Goal: Task Accomplishment & Management: Complete application form

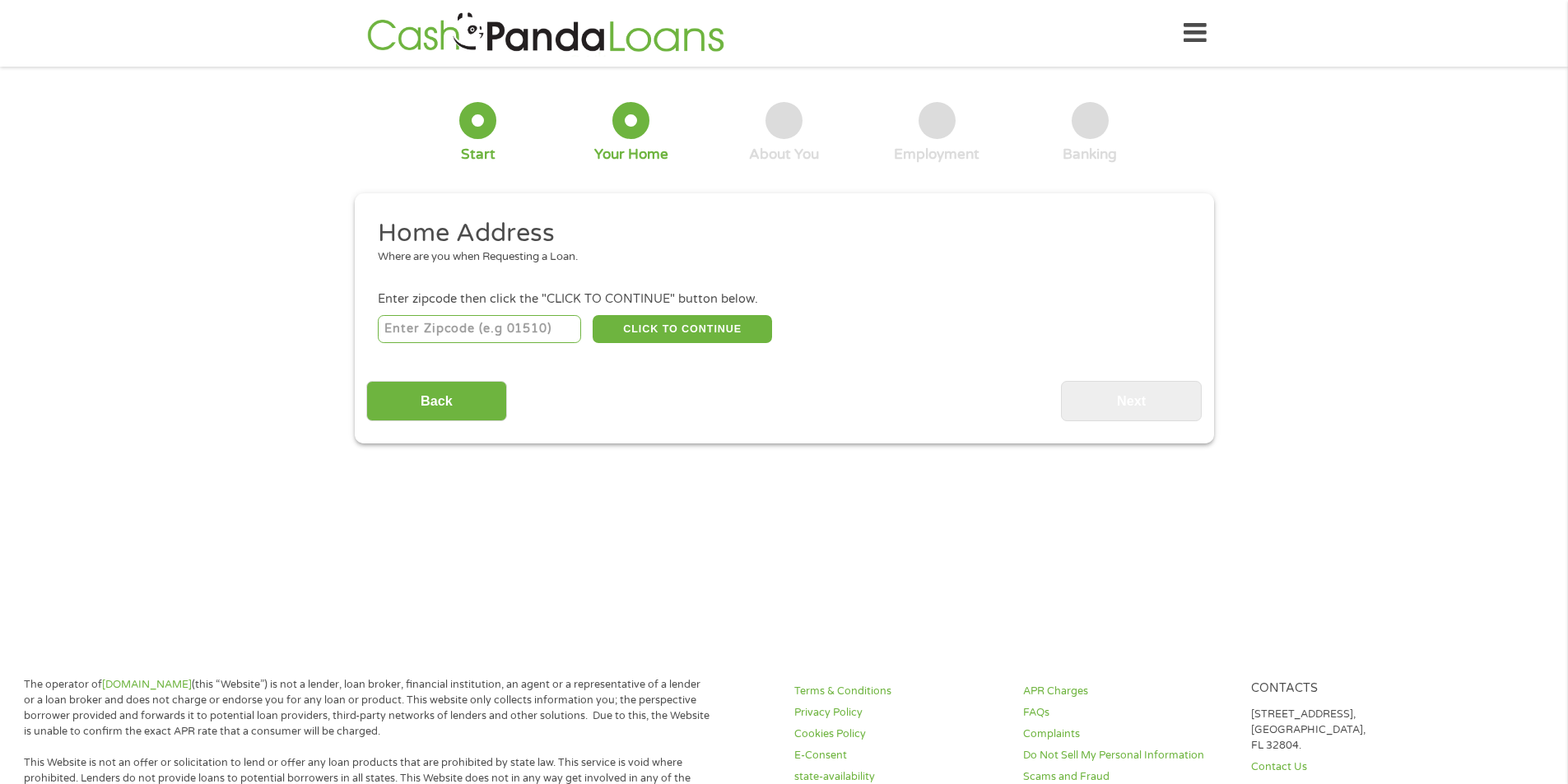
click at [517, 330] on input "number" at bounding box center [480, 329] width 203 height 28
type input "28412"
click at [674, 332] on button "CLICK TO CONTINUE" at bounding box center [682, 329] width 180 height 28
type input "28412"
type input "Wilmington"
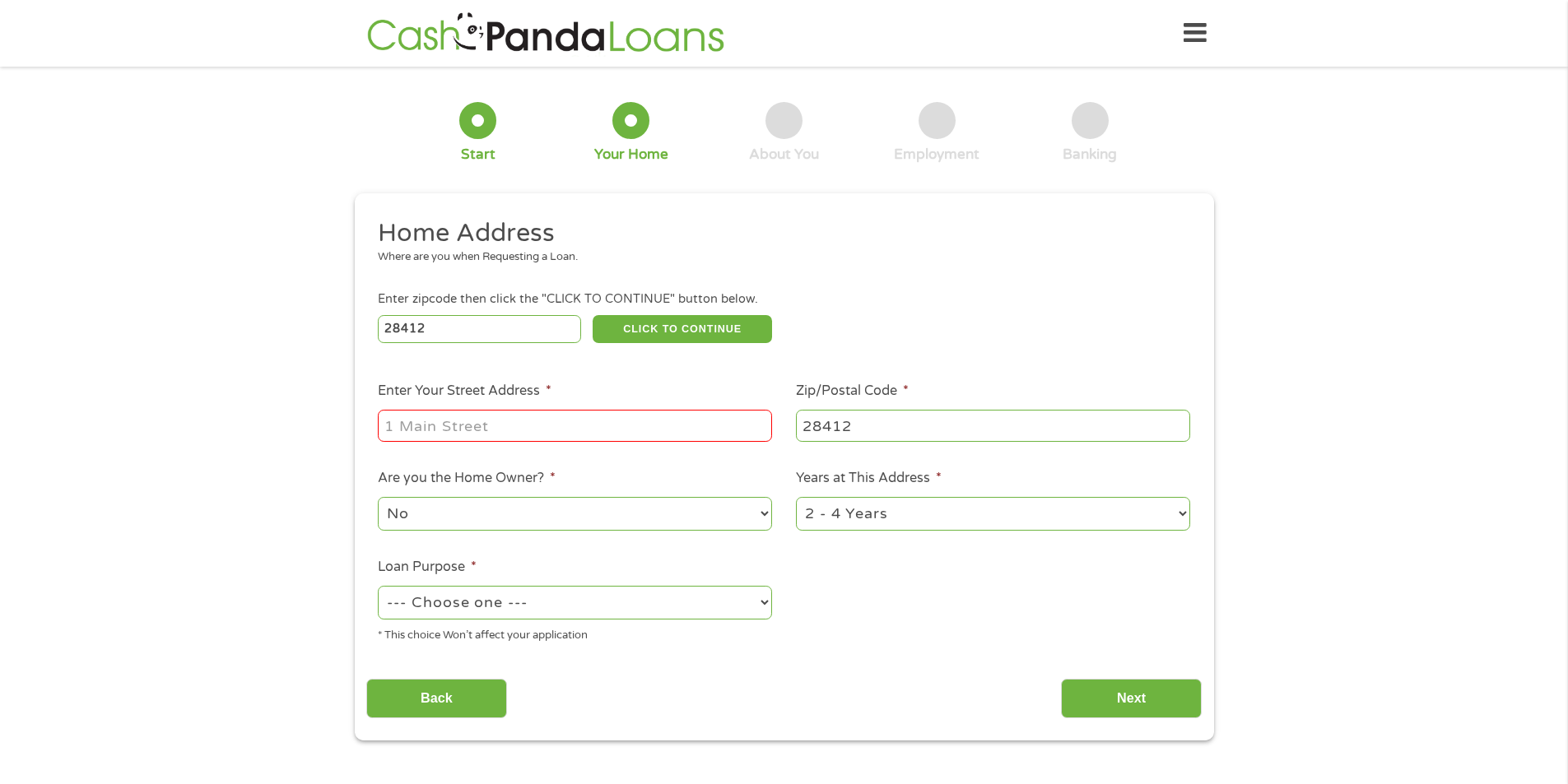
click at [557, 427] on input "Enter Your Street Address *" at bounding box center [575, 425] width 394 height 31
type input "784 Bonaire Rd"
click at [618, 514] on select "No Yes" at bounding box center [575, 514] width 394 height 34
click at [856, 506] on select "1 Year or less 1 - 2 Years 2 - 4 Years Over 4 Years" at bounding box center [992, 514] width 394 height 34
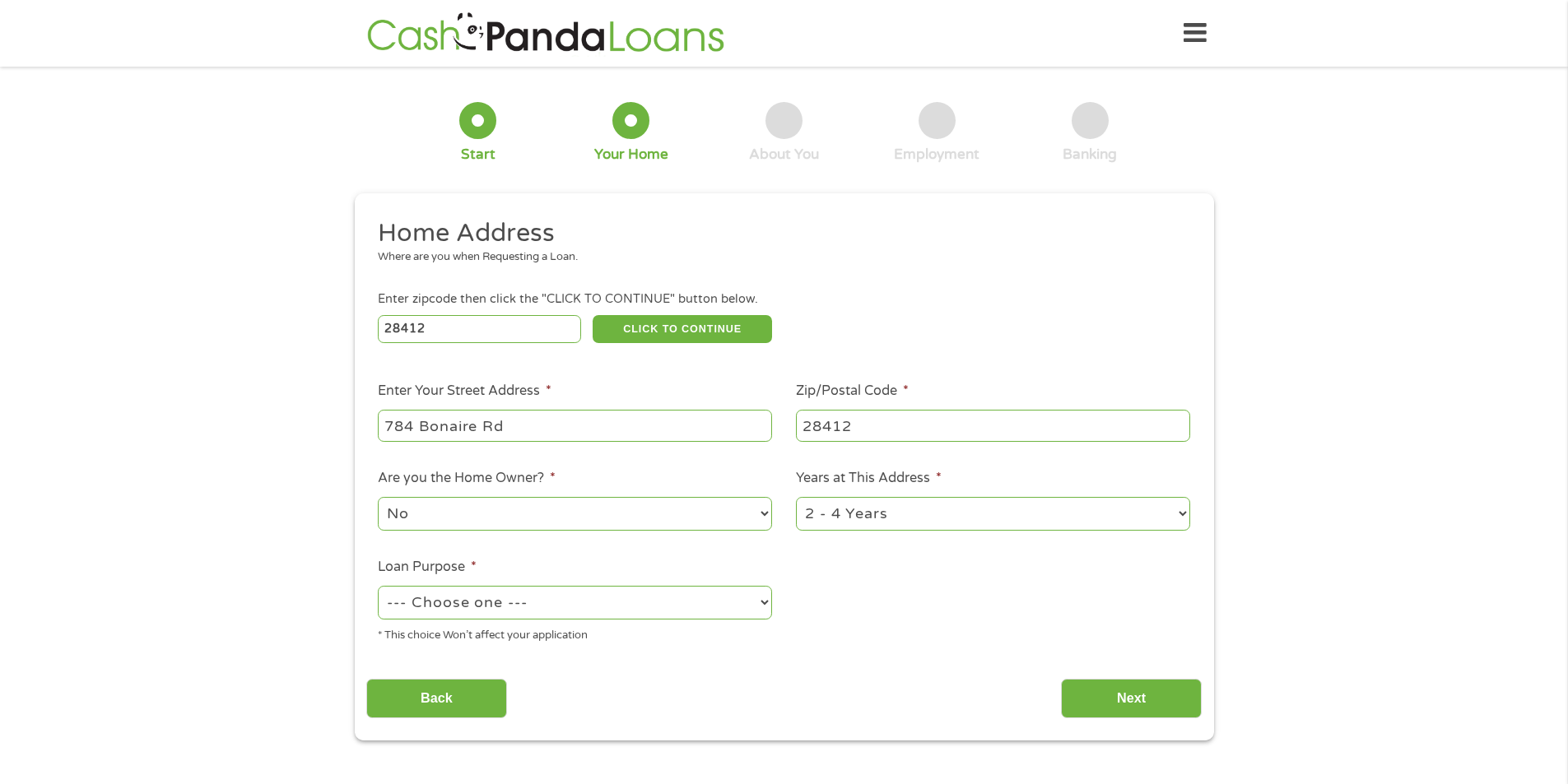
select select "24months"
click at [796, 497] on select "1 Year or less 1 - 2 Years 2 - 4 Years Over 4 Years" at bounding box center [992, 514] width 394 height 34
click at [597, 597] on select "--- Choose one --- Pay Bills Debt Consolidation Home Improvement Major Purchase…" at bounding box center [575, 602] width 394 height 34
select select "shorttermcash"
click at [378, 586] on select "--- Choose one --- Pay Bills Debt Consolidation Home Improvement Major Purchase…" at bounding box center [575, 602] width 394 height 34
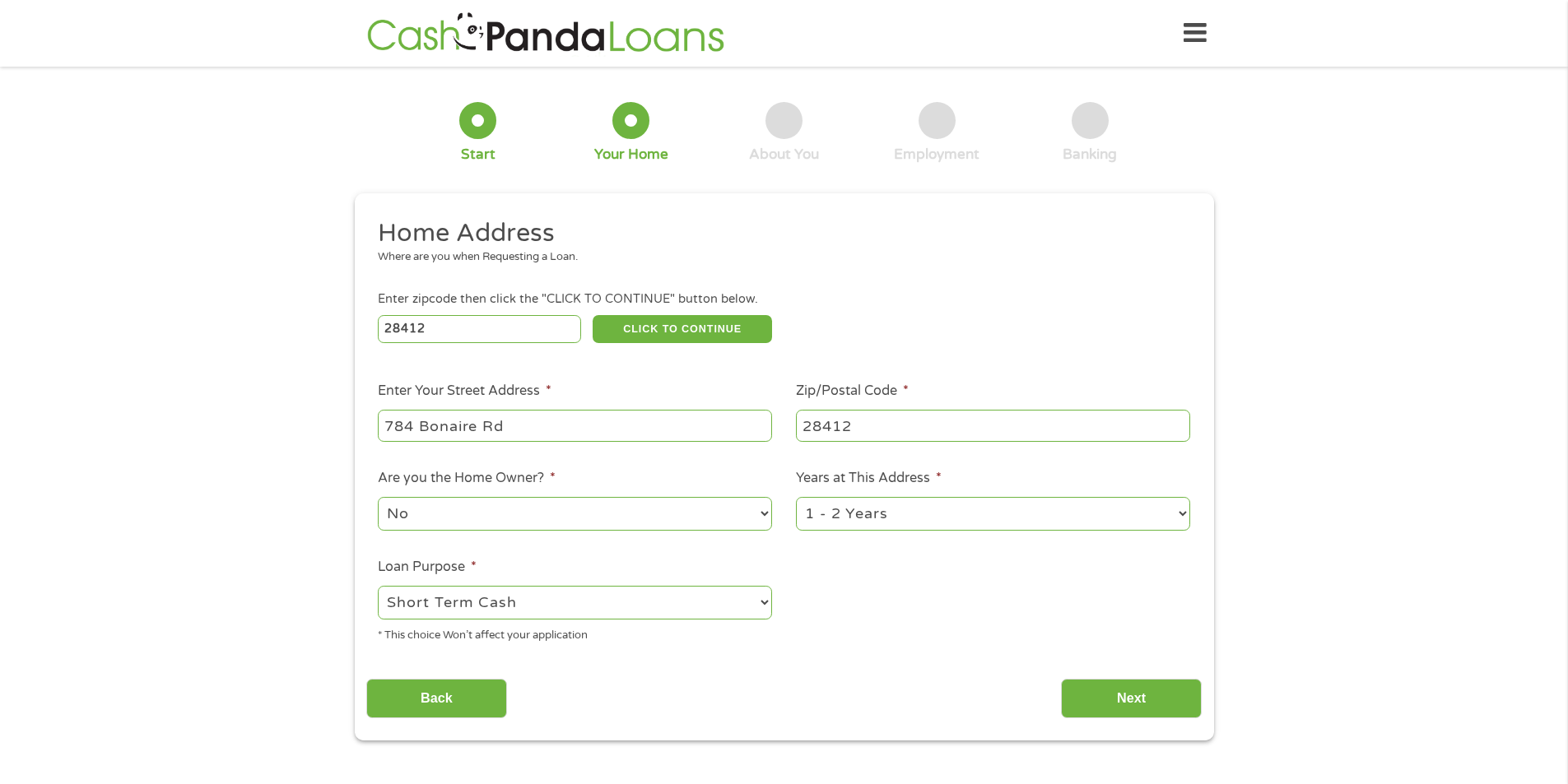
click at [809, 642] on ul "Home Address Where are you when Requesting a Loan. Enter zipcode then click the…" at bounding box center [784, 437] width 835 height 439
click at [1094, 685] on input "Next" at bounding box center [1130, 699] width 140 height 40
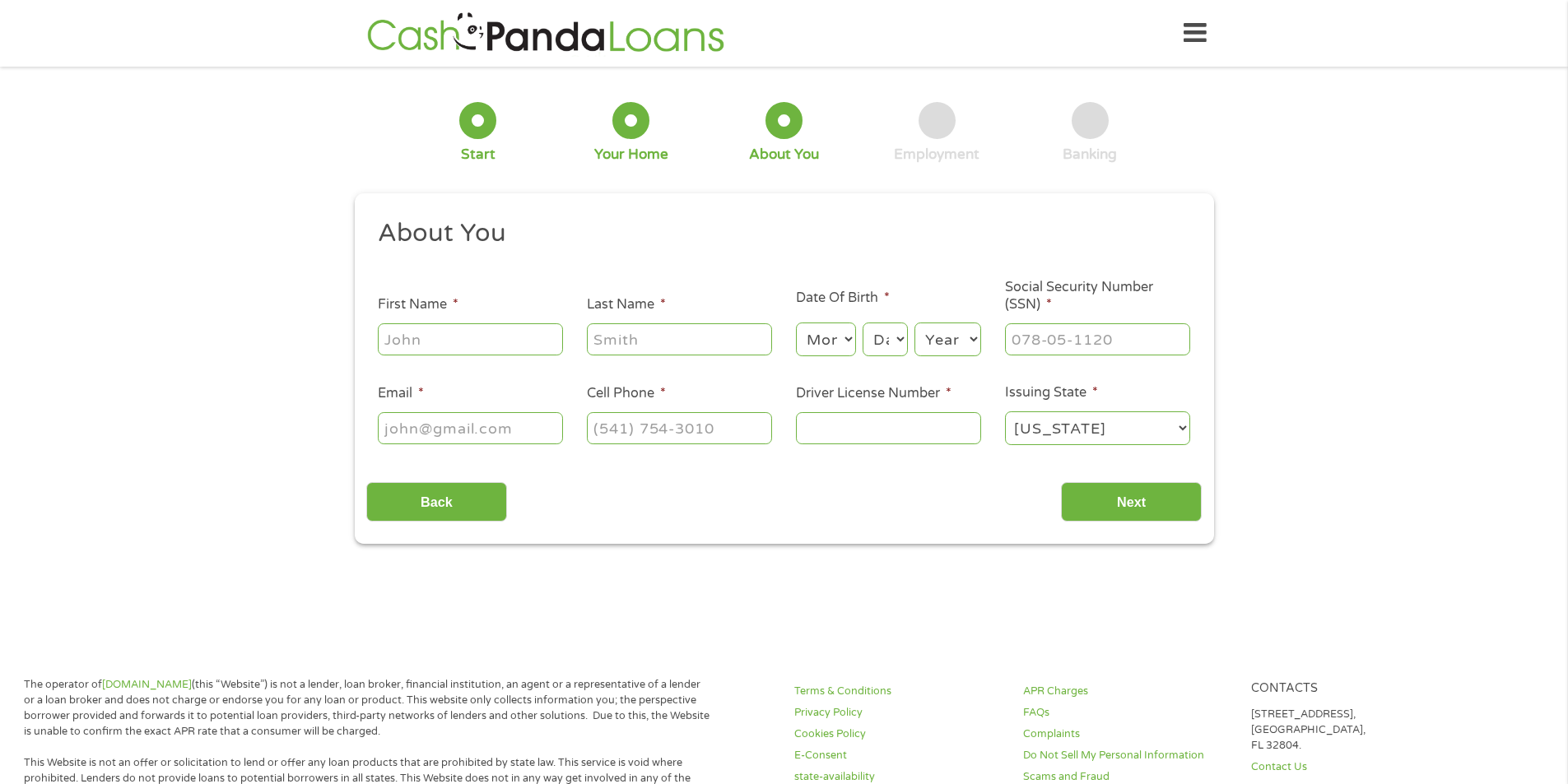
click at [397, 341] on input "First Name *" at bounding box center [471, 339] width 185 height 31
type input "HUNTER"
type input "[PERSON_NAME]"
type input "[EMAIL_ADDRESS][DOMAIN_NAME]"
type input "[PHONE_NUMBER]"
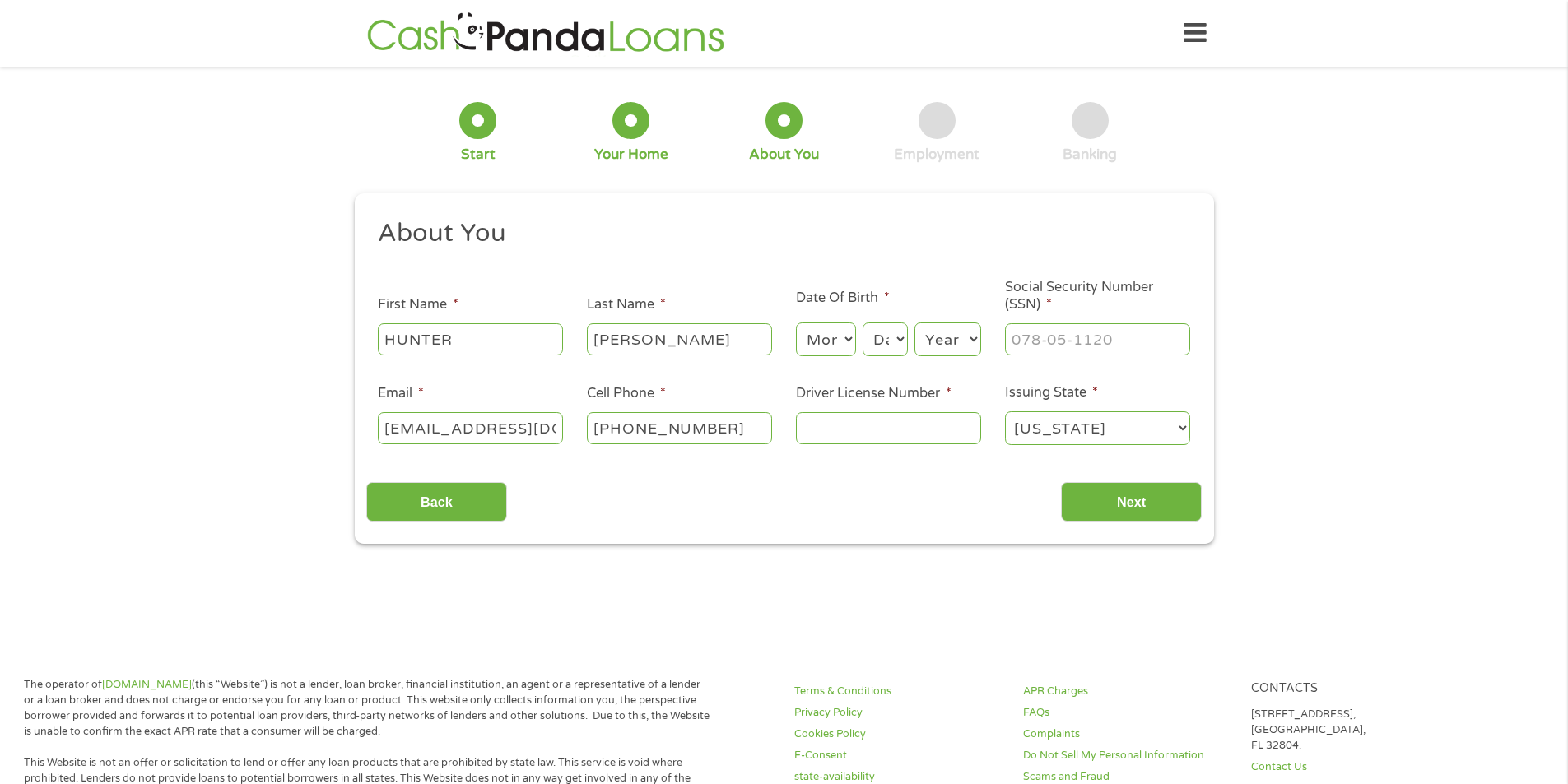
click at [818, 352] on select "Month 1 2 3 4 5 6 7 8 9 10 11 12" at bounding box center [825, 339] width 60 height 34
select select "10"
click at [796, 323] on select "Month 1 2 3 4 5 6 7 8 9 10 11 12" at bounding box center [825, 339] width 60 height 34
click at [892, 335] on select "Day 1 2 3 4 5 6 7 8 9 10 11 12 13 14 15 16 17 18 19 20 21 22 23 24 25 26 27 28 …" at bounding box center [884, 339] width 45 height 34
select select "20"
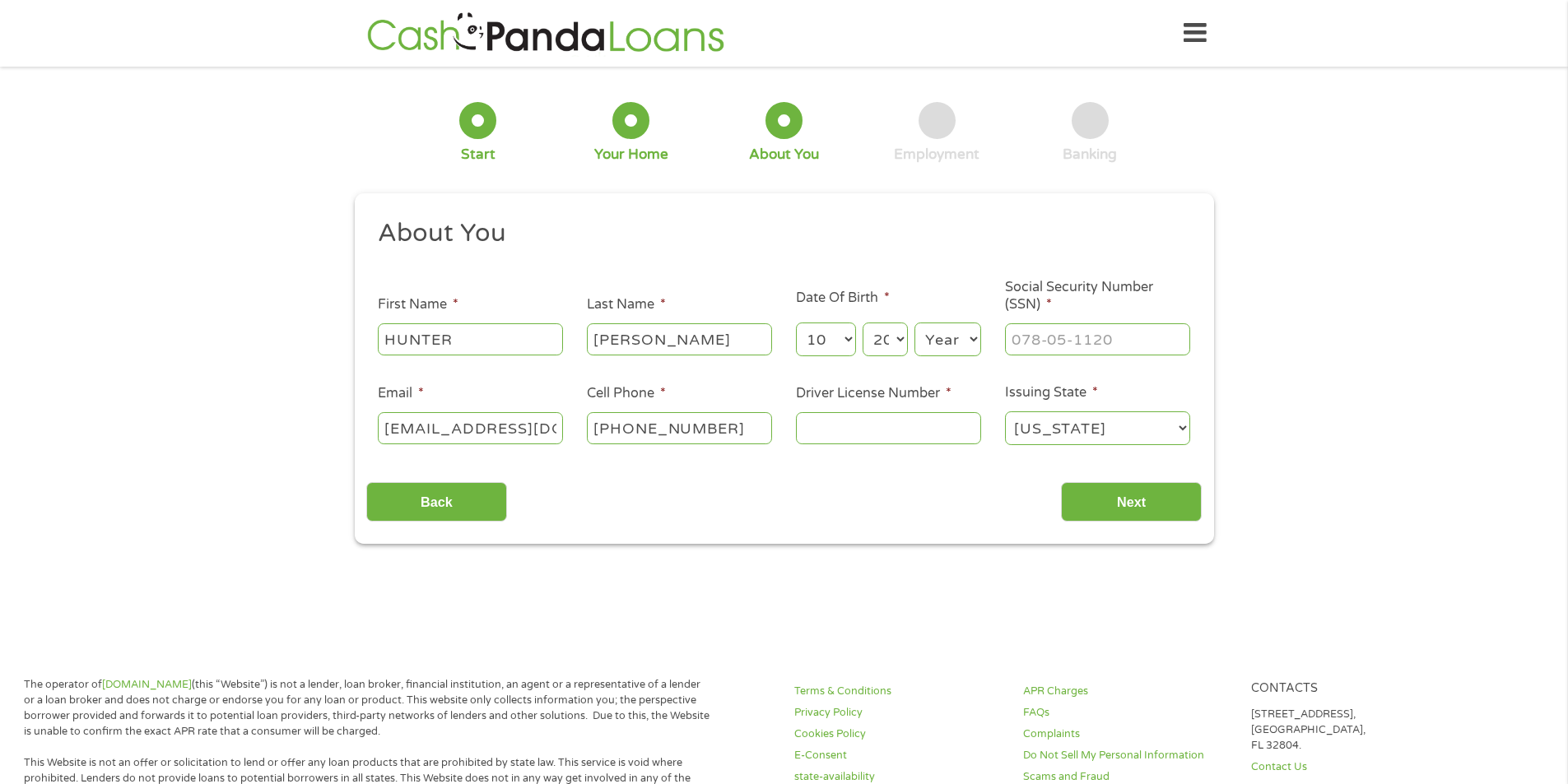
click at [862, 323] on select "Day 1 2 3 4 5 6 7 8 9 10 11 12 13 14 15 16 17 18 19 20 21 22 23 24 25 26 27 28 …" at bounding box center [884, 339] width 45 height 34
click at [928, 345] on select "Year [DATE] 2006 2005 2004 2003 2002 2001 2000 1999 1998 1997 1996 1995 1994 19…" at bounding box center [947, 339] width 66 height 34
select select "1994"
click at [914, 323] on select "Year [DATE] 2006 2005 2004 2003 2002 2001 2000 1999 1998 1997 1996 1995 1994 19…" at bounding box center [947, 339] width 66 height 34
click at [1060, 348] on input "___-__-____" at bounding box center [1097, 339] width 185 height 31
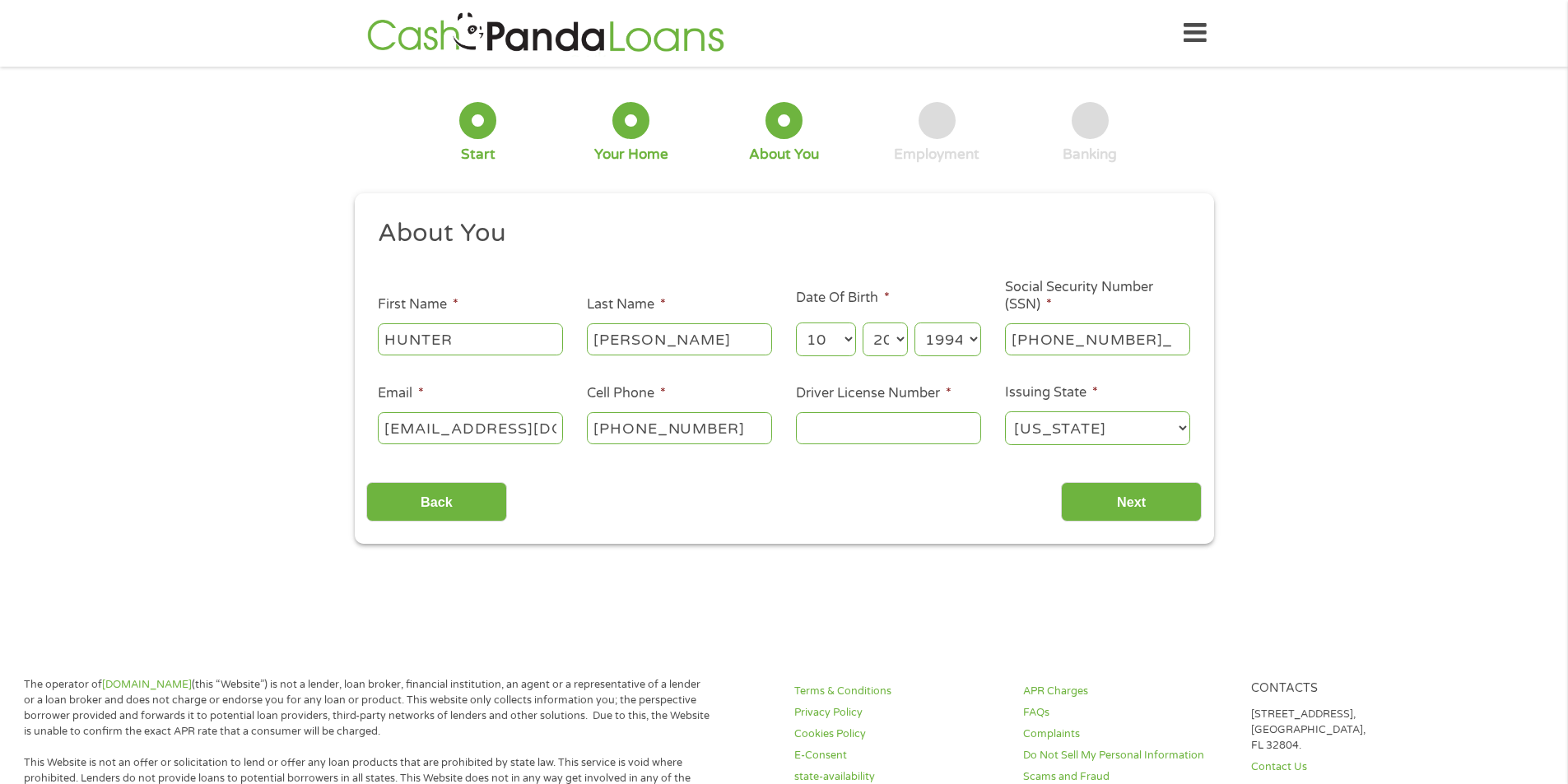
type input "243-79-3819"
click at [885, 441] on input "Driver License Number *" at bounding box center [888, 428] width 185 height 31
type input "38653782"
click at [1177, 514] on input "Next" at bounding box center [1130, 502] width 140 height 40
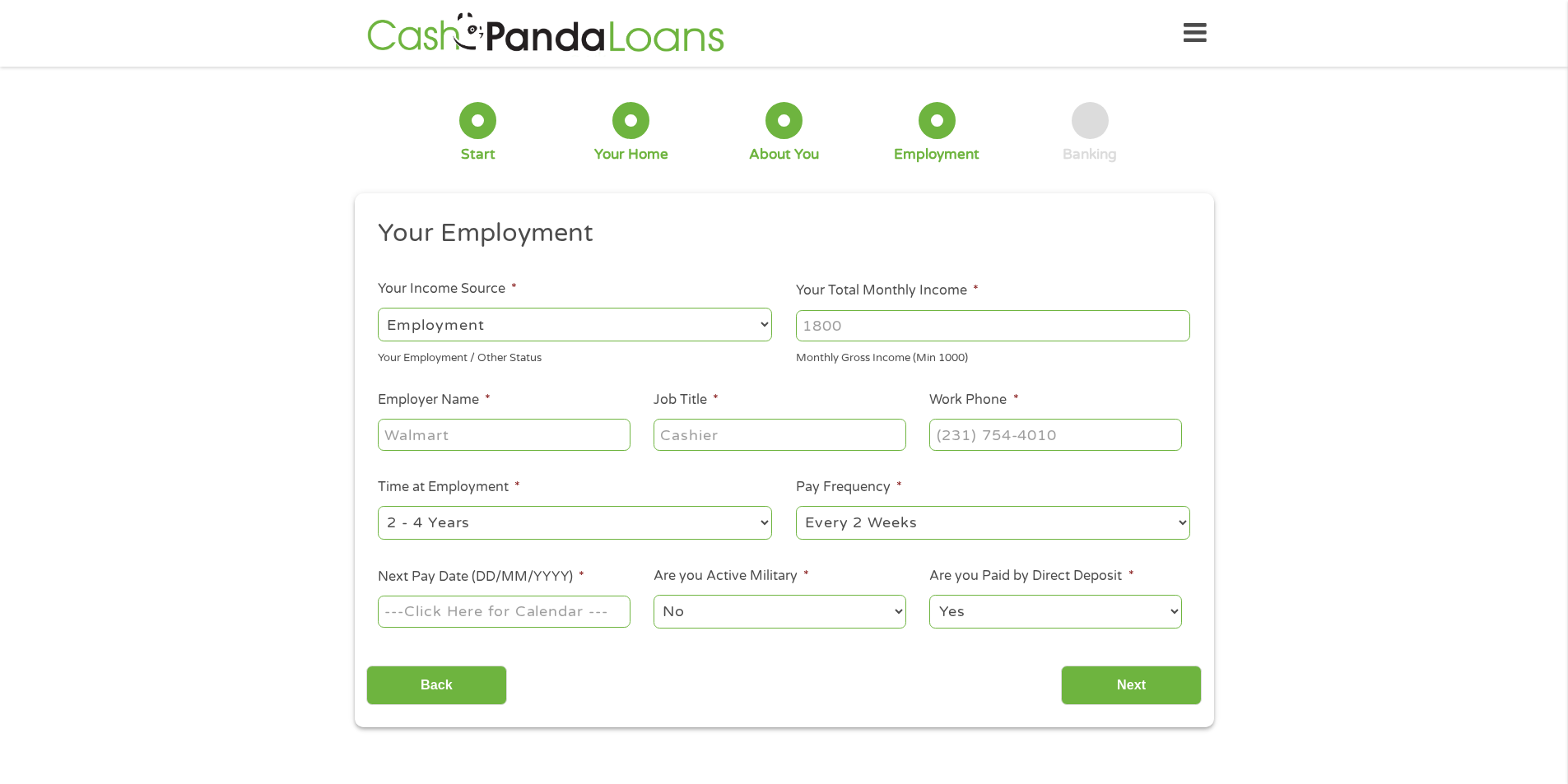
click at [501, 329] on select "--- Choose one --- Employment [DEMOGRAPHIC_DATA] Benefits" at bounding box center [575, 324] width 394 height 34
click at [378, 308] on select "--- Choose one --- Employment [DEMOGRAPHIC_DATA] Benefits" at bounding box center [575, 324] width 394 height 34
click at [850, 324] on input "Your Total Monthly Income *" at bounding box center [992, 325] width 394 height 31
type input "4000"
click at [429, 439] on input "Employer Name *" at bounding box center [504, 434] width 252 height 31
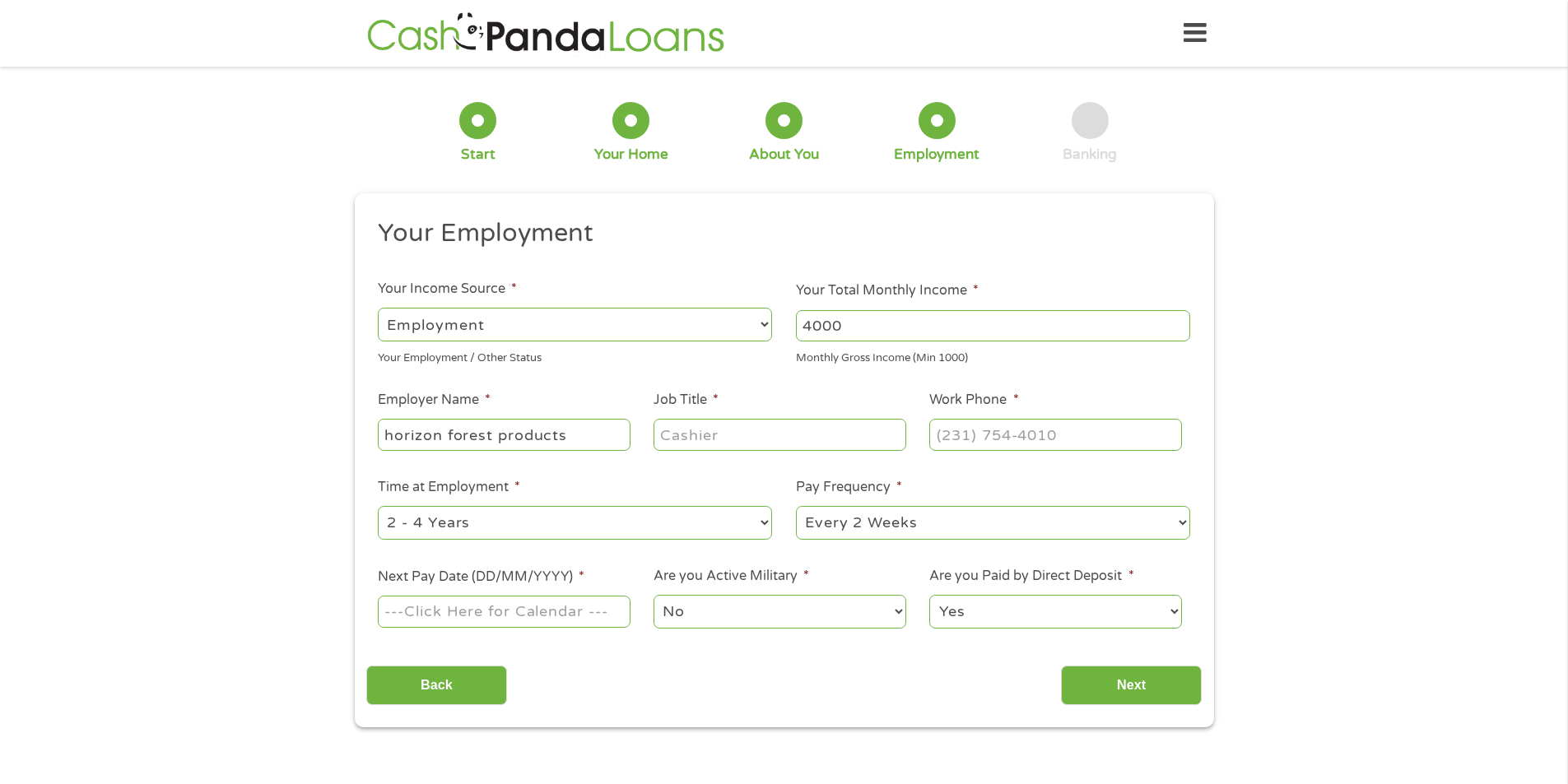
type input "horizon forest products"
type input "s"
type input "Sales Rep"
click at [958, 445] on input "(___) ___-____" at bounding box center [1055, 434] width 252 height 31
drag, startPoint x: 905, startPoint y: 453, endPoint x: 848, endPoint y: 458, distance: 57.2
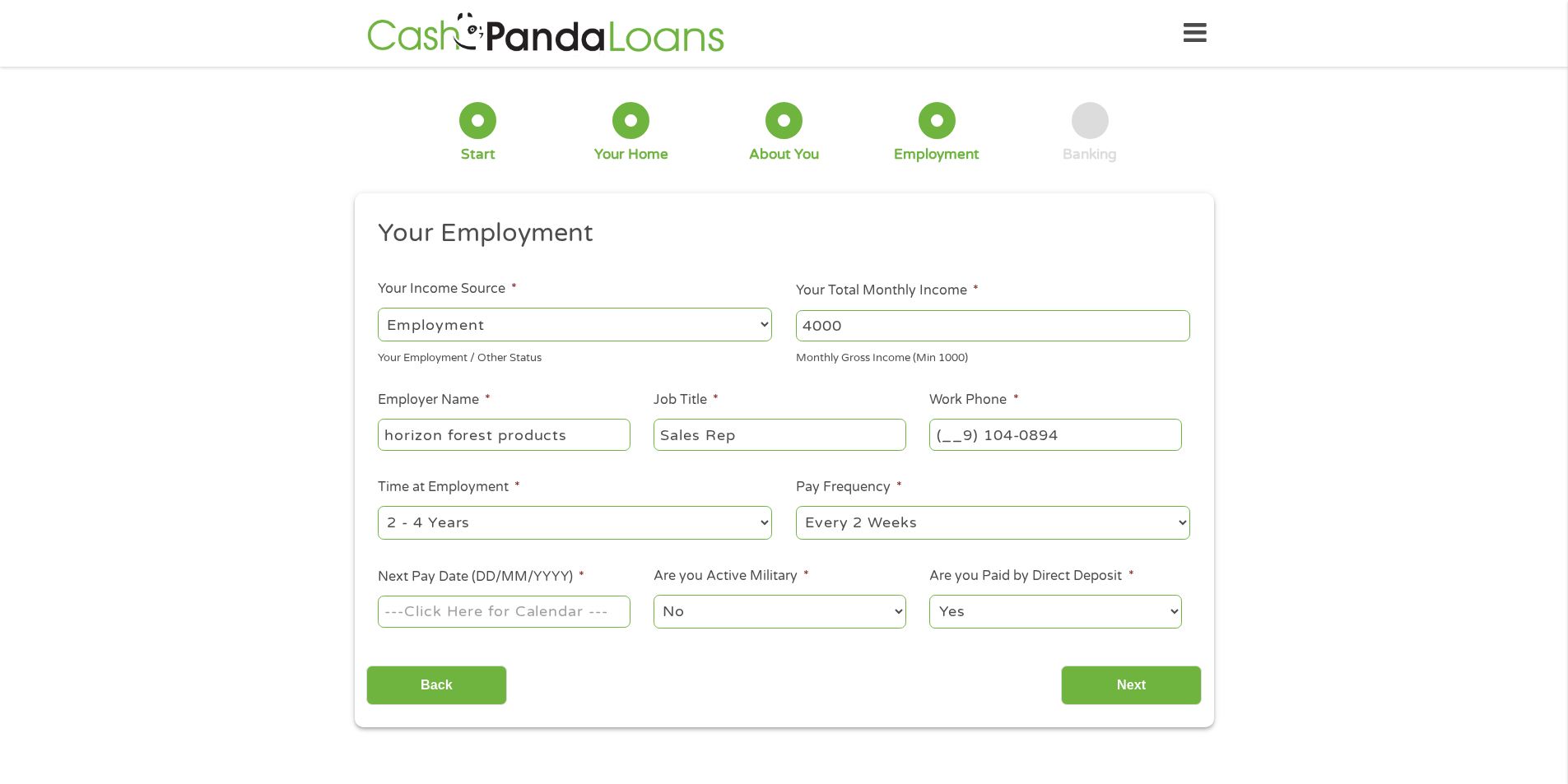
click at [850, 457] on ul "Your Employment Your Income Source * --- Choose one --- Employment [DEMOGRAPHIC…" at bounding box center [784, 430] width 835 height 426
type input "[PHONE_NUMBER]"
click at [487, 518] on select "--- Choose one --- 1 Year or less 1 - 2 Years 2 - 4 Years Over 4 Years" at bounding box center [575, 523] width 394 height 34
select select "60months"
click at [378, 506] on select "--- Choose one --- 1 Year or less 1 - 2 Years 2 - 4 Years Over 4 Years" at bounding box center [575, 523] width 394 height 34
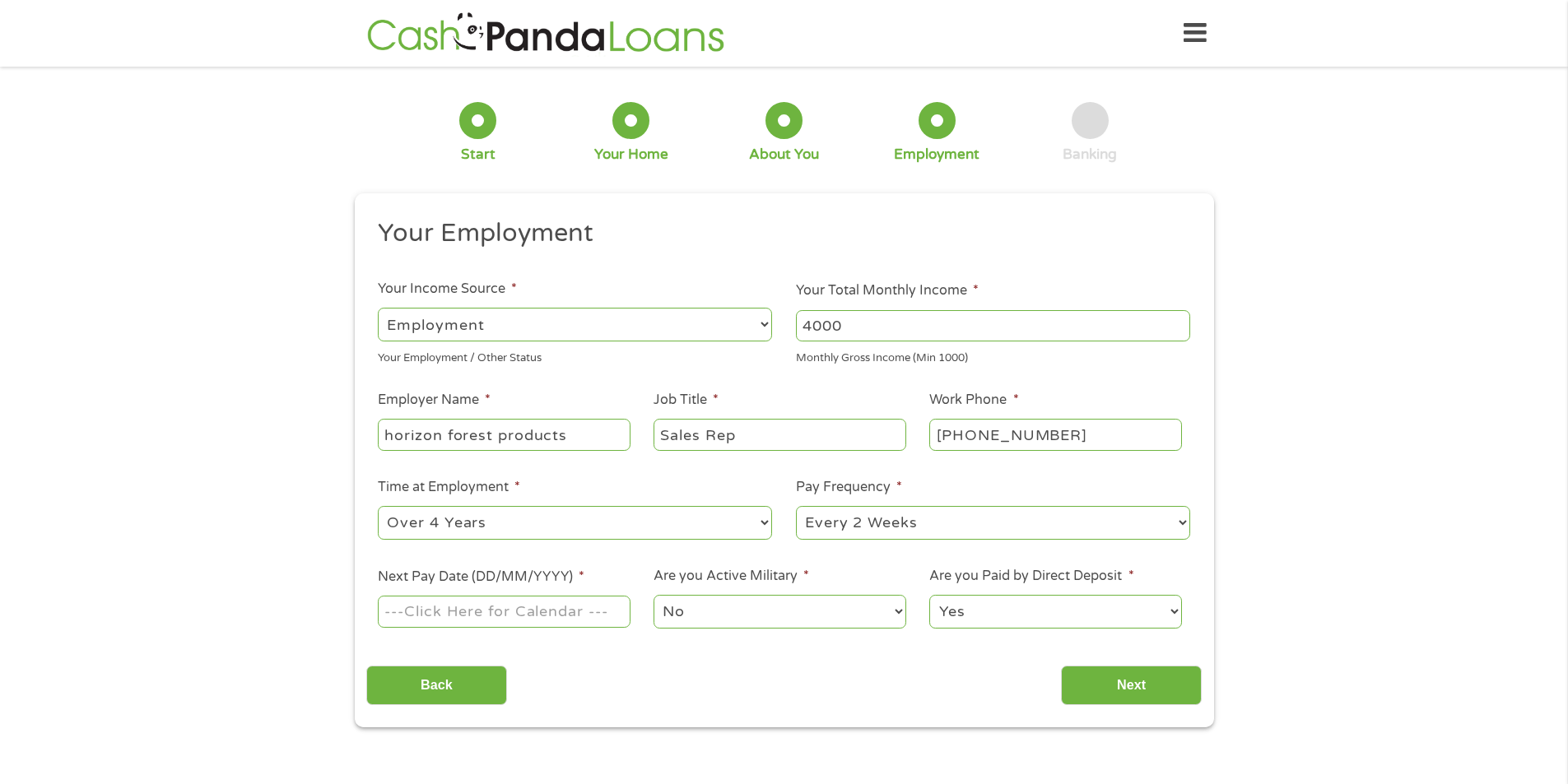
click at [571, 618] on input "Next Pay Date (DD/MM/YYYY) *" at bounding box center [504, 611] width 252 height 31
type input "[DATE]"
click at [723, 607] on select "No Yes" at bounding box center [780, 612] width 252 height 34
click at [998, 610] on select "Yes No" at bounding box center [1055, 612] width 252 height 34
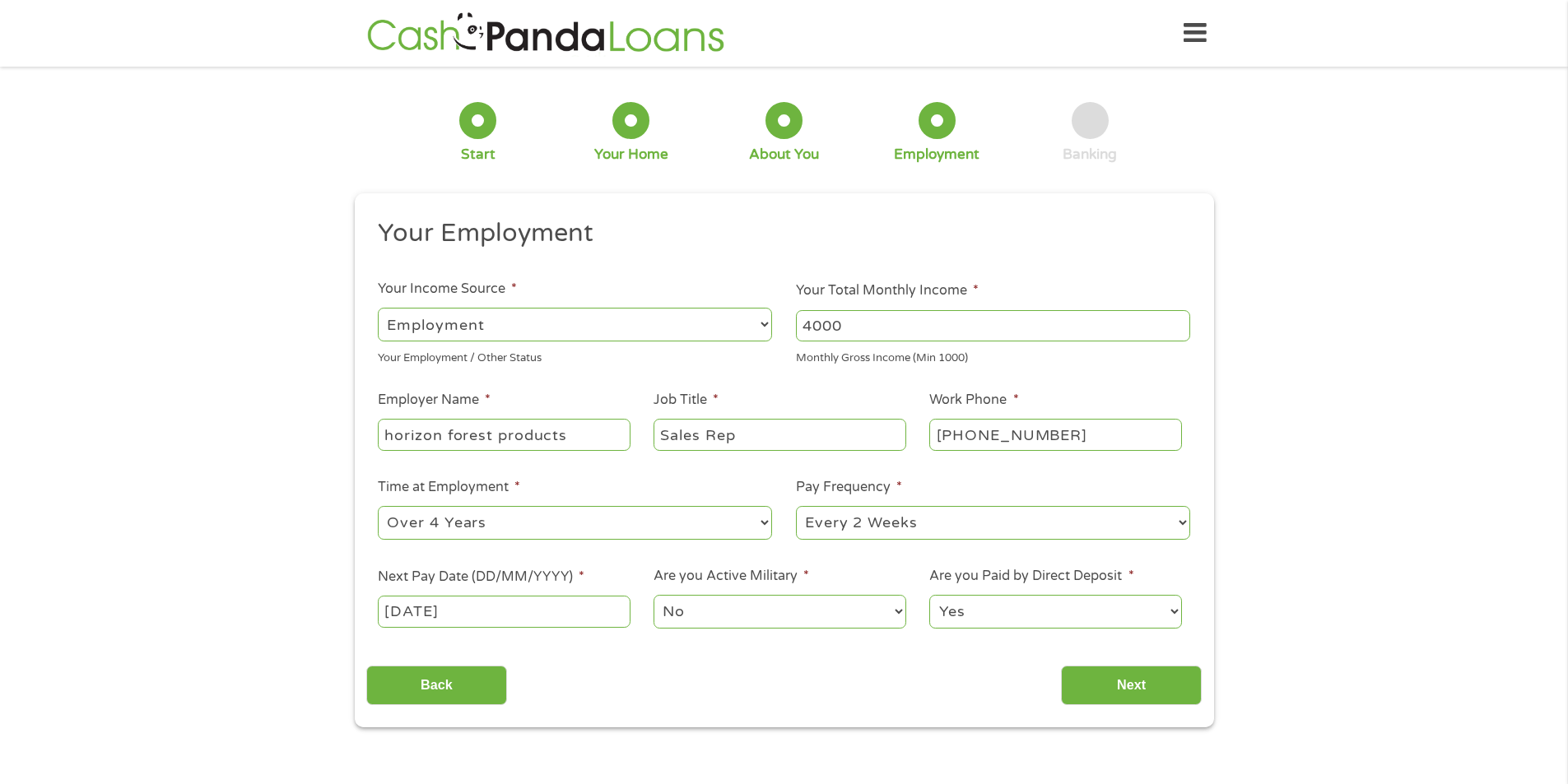
click at [998, 609] on select "Yes No" at bounding box center [1055, 612] width 252 height 34
click at [1147, 673] on input "Next" at bounding box center [1130, 686] width 140 height 40
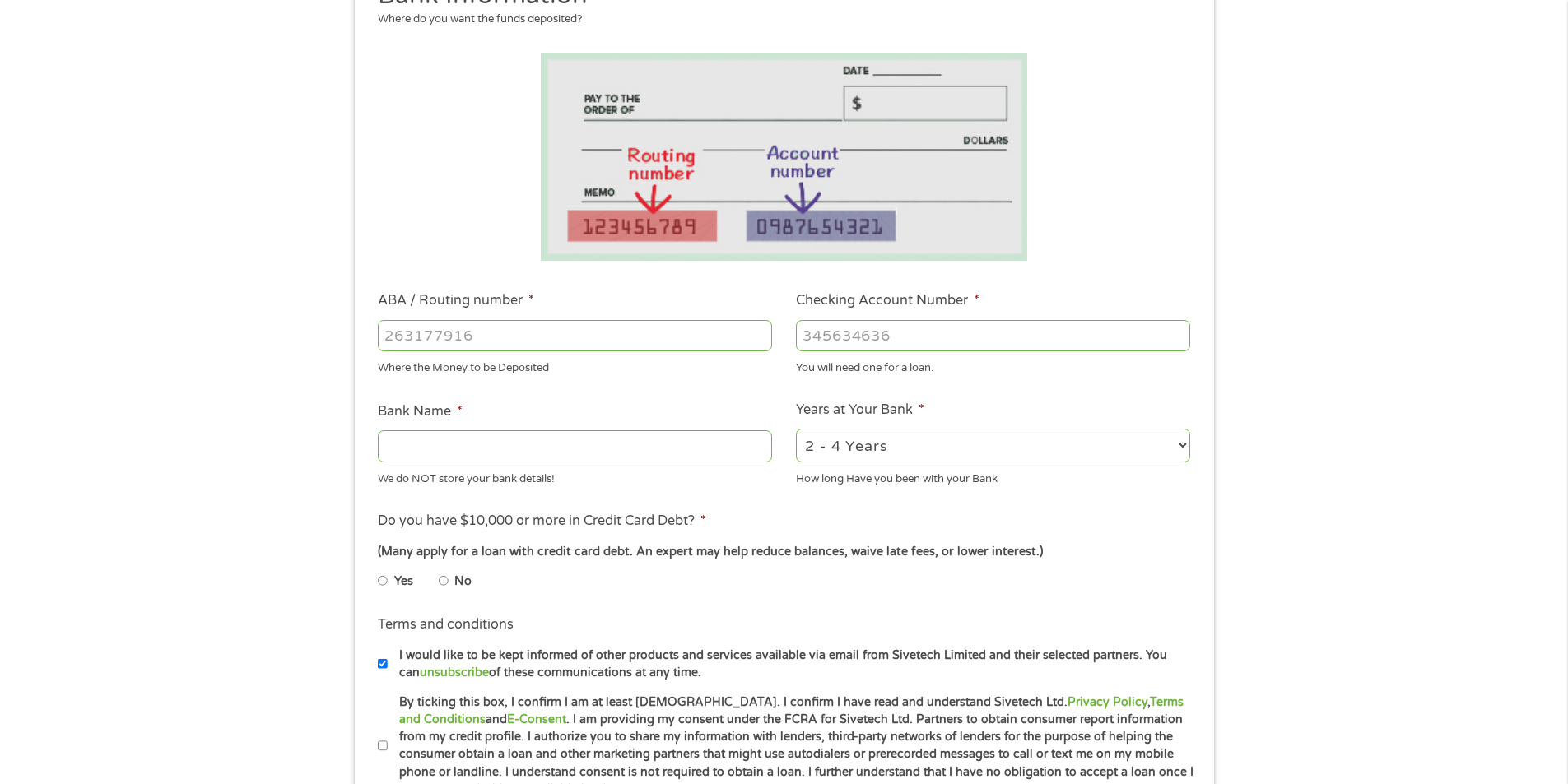
scroll to position [247, 0]
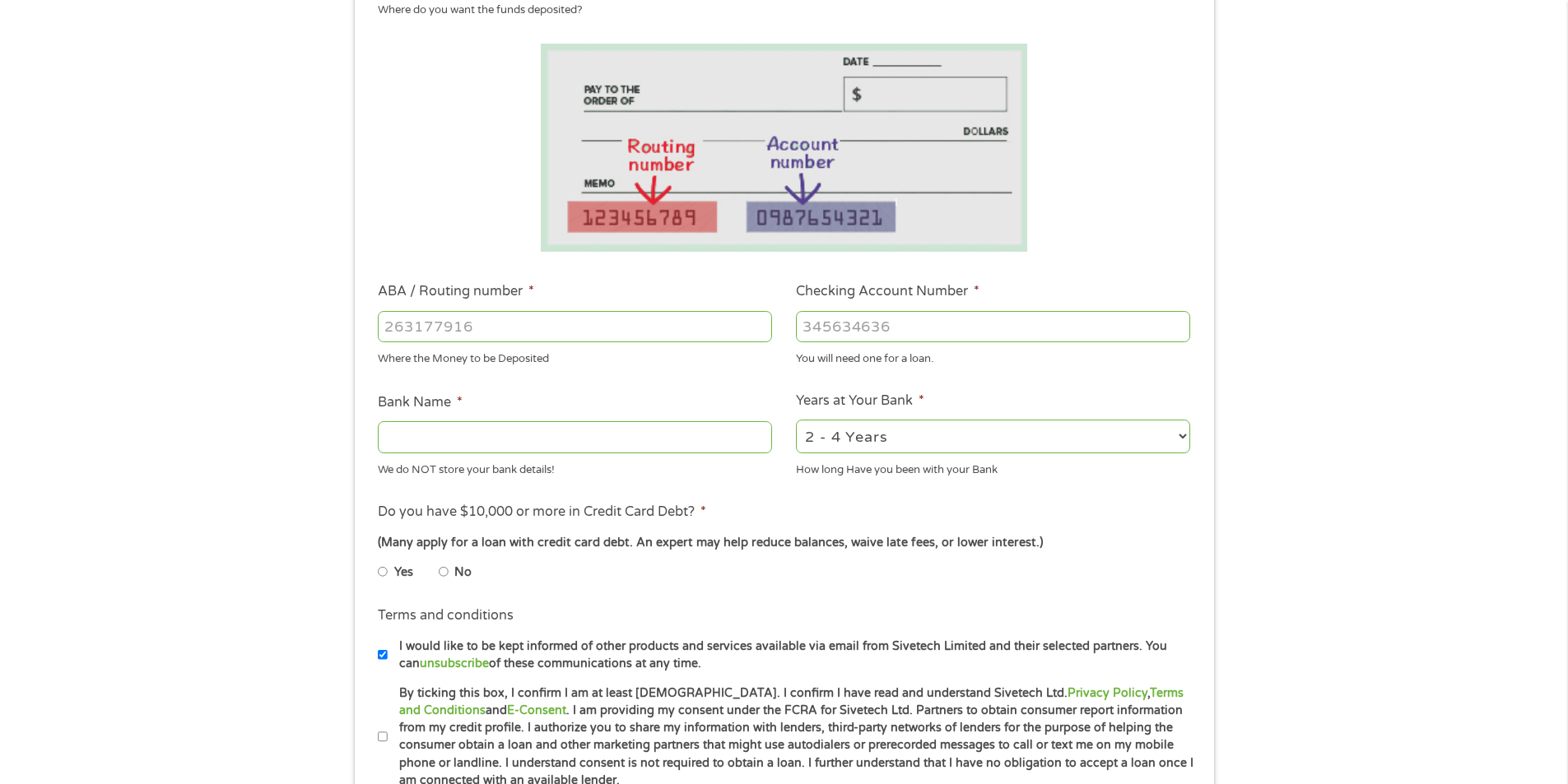
click at [490, 321] on input "ABA / Routing number *" at bounding box center [575, 326] width 394 height 31
click at [526, 329] on input "ABA / Routing number *" at bounding box center [575, 326] width 394 height 31
type input "053000196"
type input "BANK OF AMERICA NA"
type input "053000196"
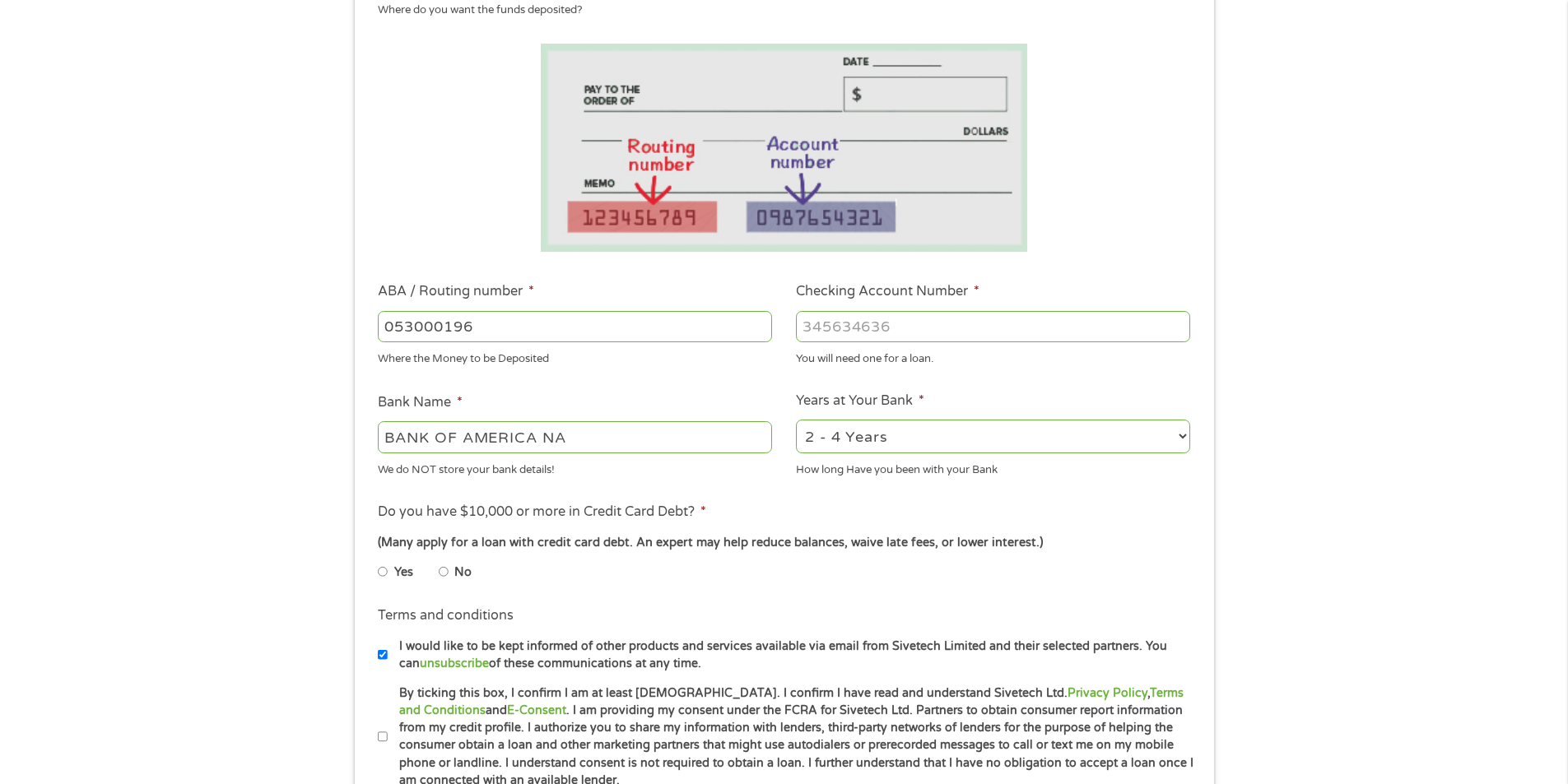
click at [883, 326] on input "Checking Account Number *" at bounding box center [992, 326] width 394 height 31
type input "237041152162"
click at [1029, 437] on select "2 - 4 Years 6 - 12 Months 1 - 2 Years Over 4 Years" at bounding box center [992, 436] width 394 height 34
select select "60months"
click at [796, 419] on select "2 - 4 Years 6 - 12 Months 1 - 2 Years Over 4 Years" at bounding box center [992, 436] width 394 height 34
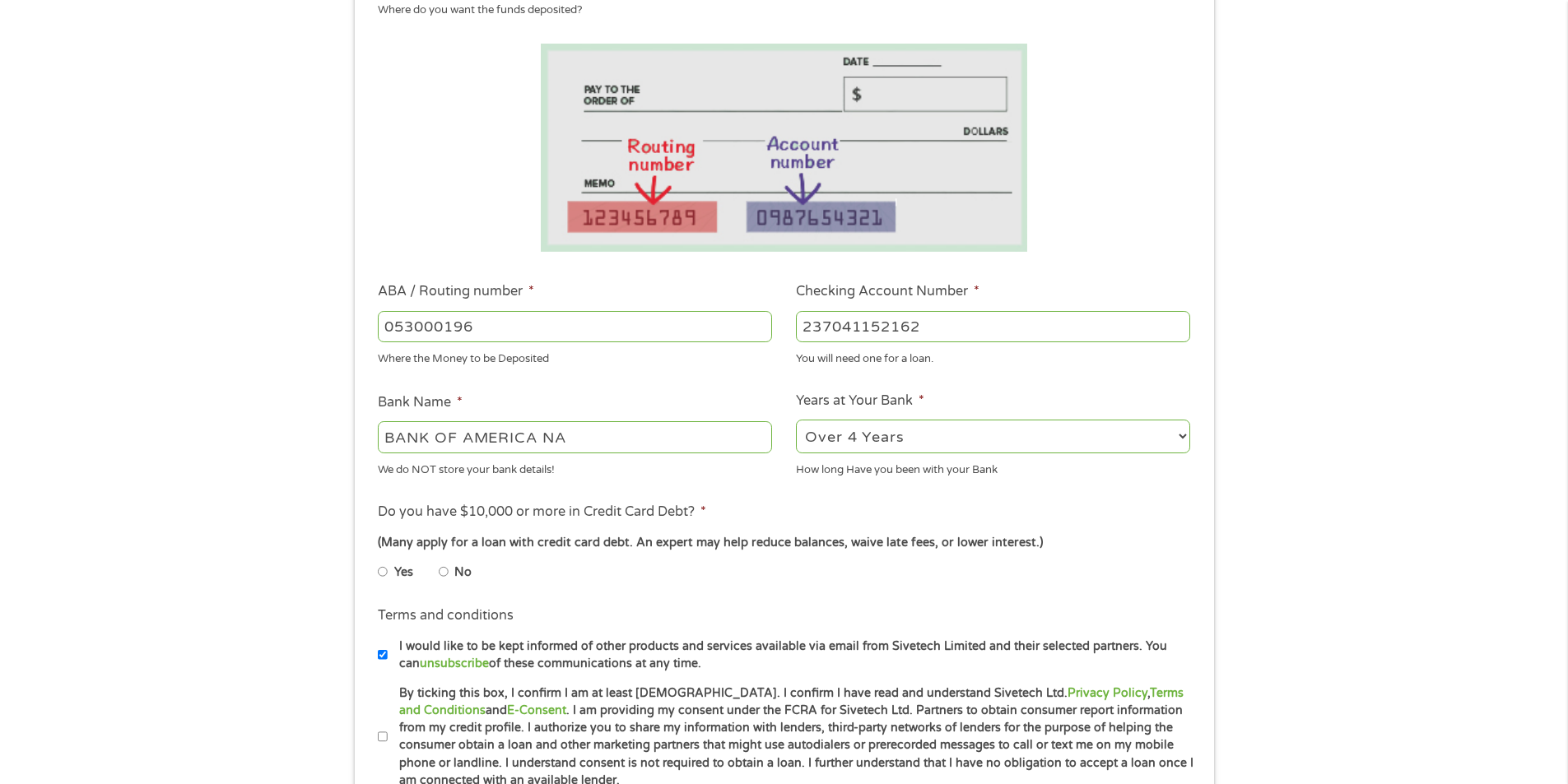
click at [473, 576] on li "No" at bounding box center [468, 572] width 60 height 32
click at [462, 576] on label "No" at bounding box center [463, 573] width 18 height 18
click at [449, 576] on input "No" at bounding box center [444, 571] width 10 height 26
radio input "true"
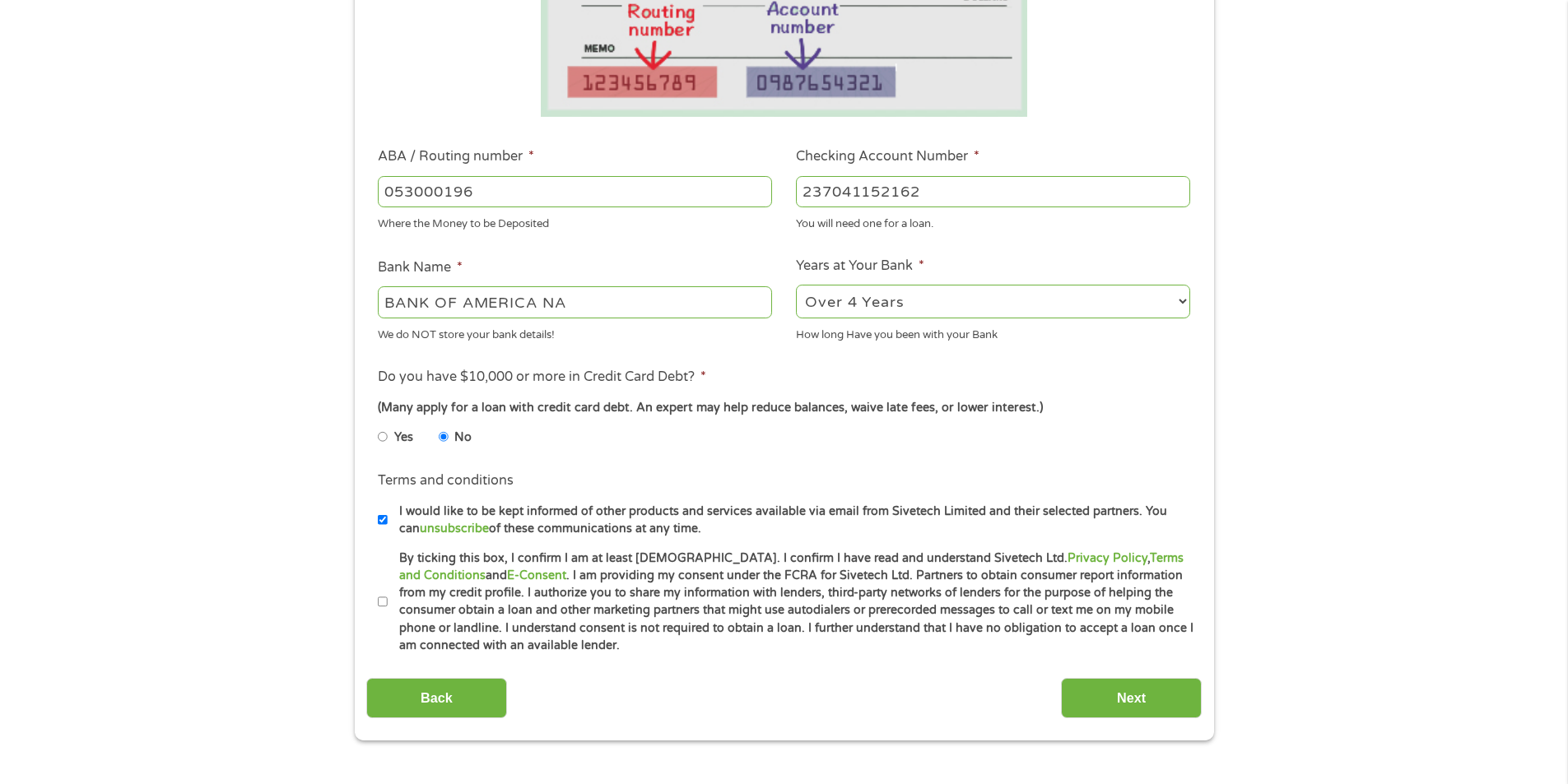
scroll to position [576, 0]
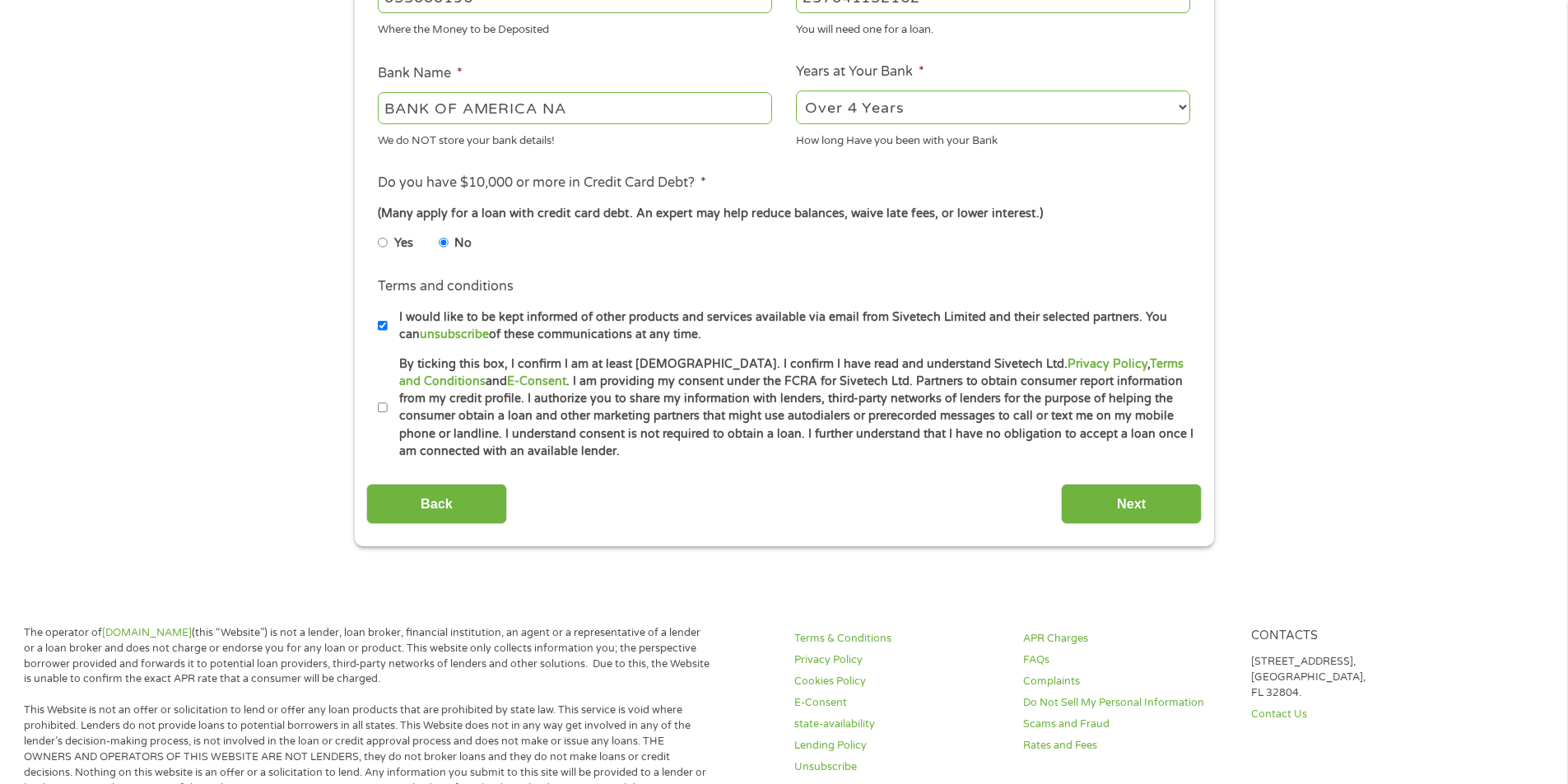
click at [392, 414] on label "By ticking this box, I confirm I am at least [DEMOGRAPHIC_DATA]. I confirm I ha…" at bounding box center [791, 408] width 808 height 105
click at [387, 414] on input "By ticking this box, I confirm I am at least [DEMOGRAPHIC_DATA]. I confirm I ha…" at bounding box center [383, 408] width 10 height 26
checkbox input "true"
click at [1108, 498] on input "Next" at bounding box center [1130, 504] width 140 height 40
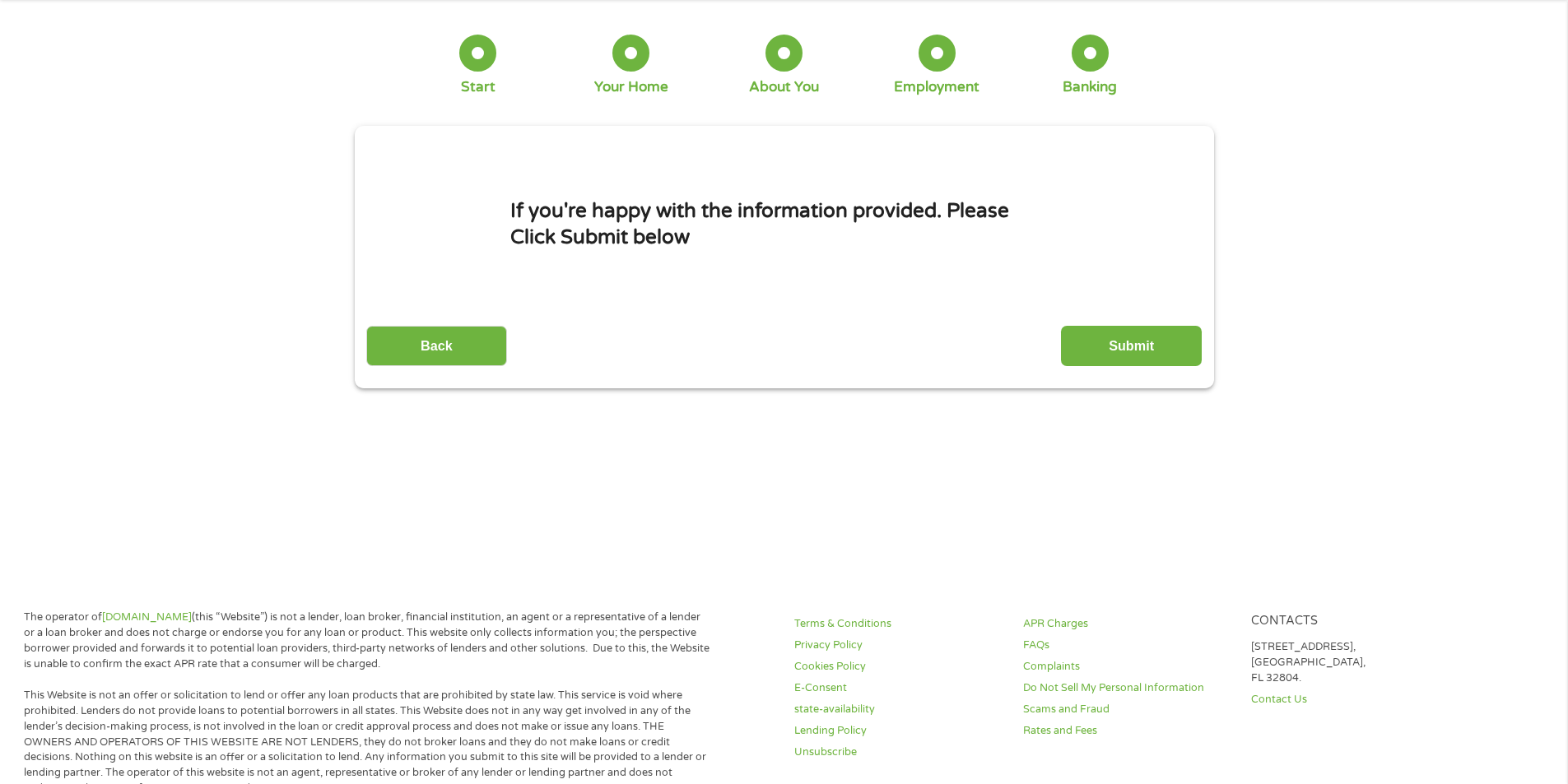
scroll to position [0, 0]
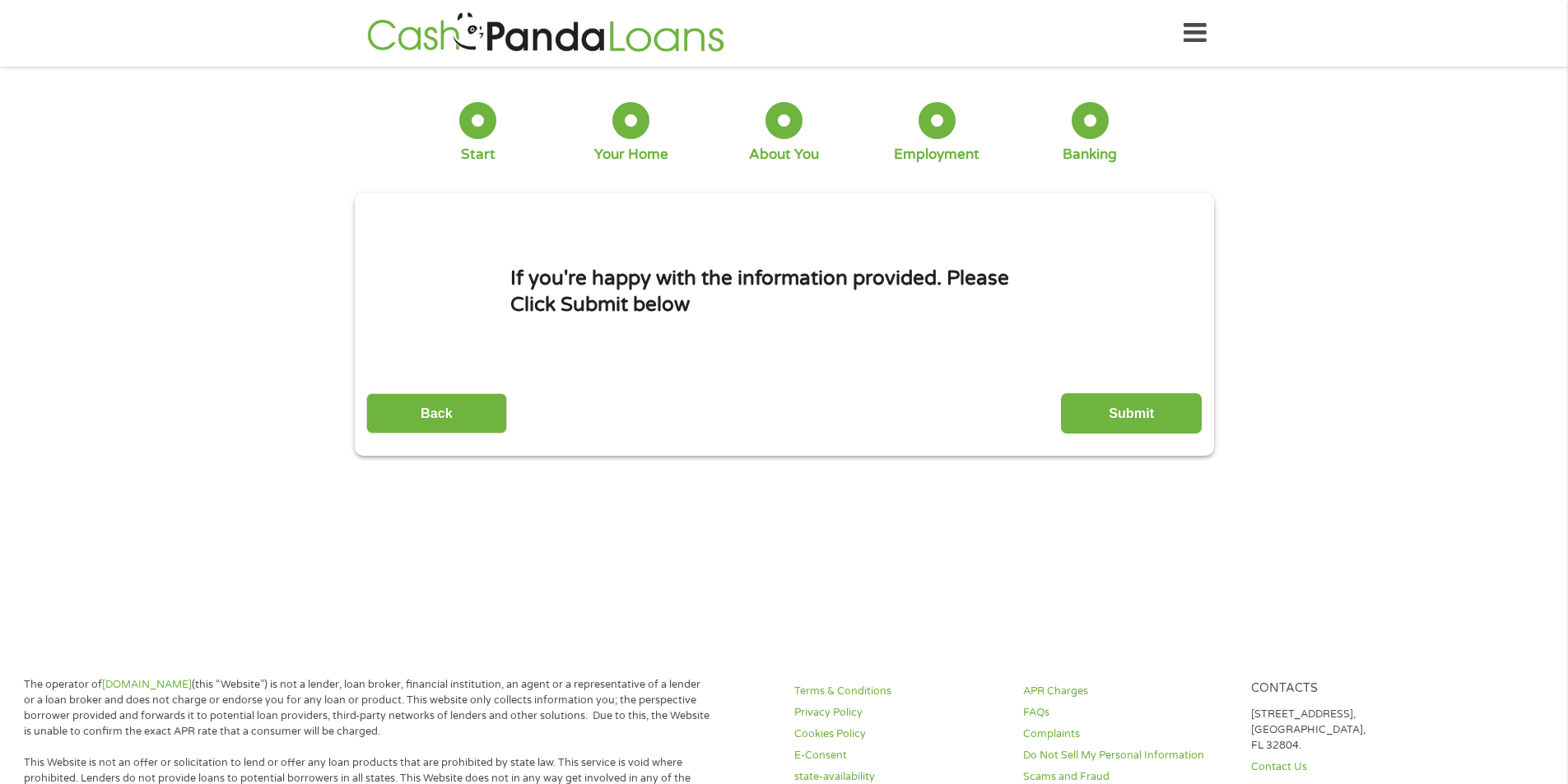
click at [1071, 412] on input "Submit" at bounding box center [1130, 413] width 140 height 40
